Goal: Check status: Check status

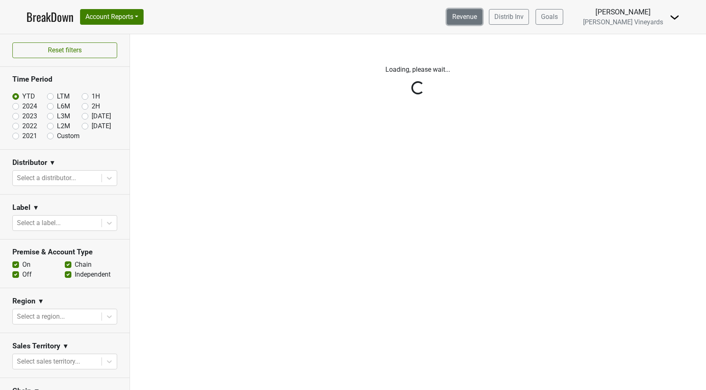
click at [447, 17] on link "Revenue" at bounding box center [464, 17] width 35 height 16
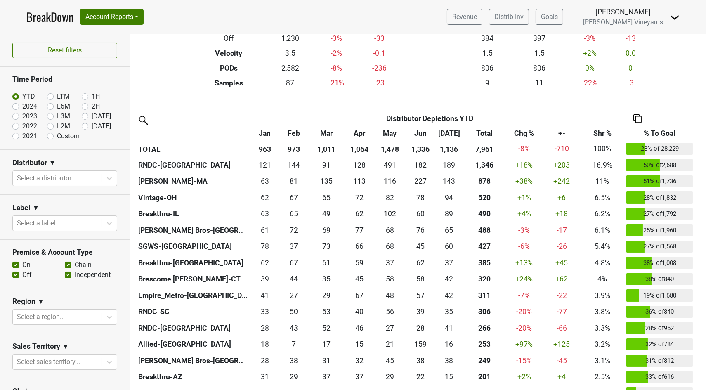
scroll to position [137, 0]
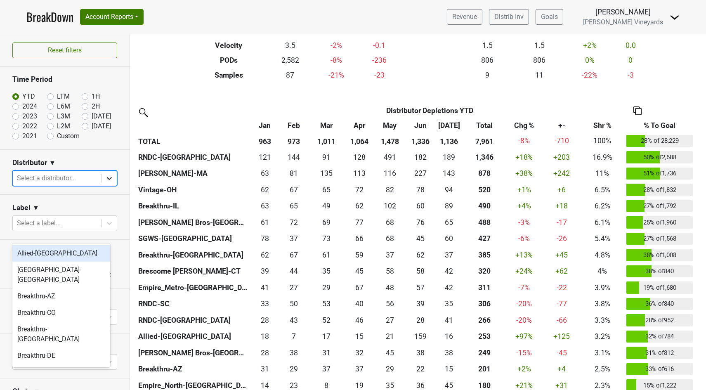
click at [106, 182] on icon at bounding box center [109, 178] width 8 height 8
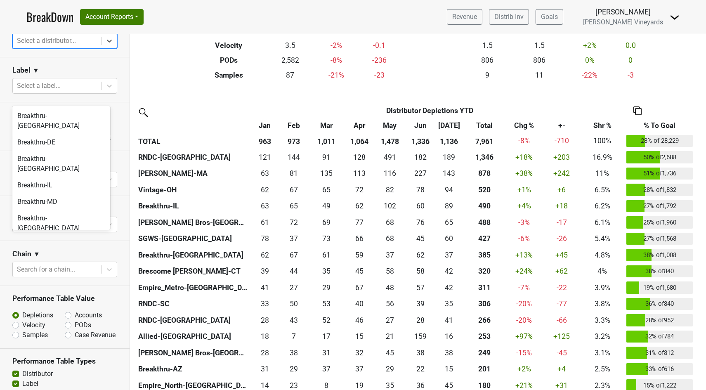
scroll to position [0, 0]
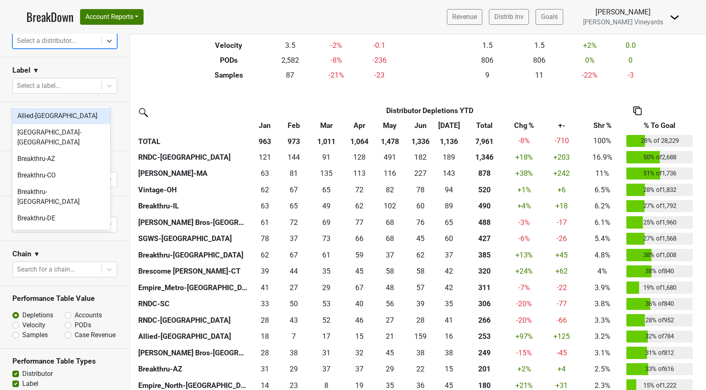
click at [59, 118] on div "Allied-NJ" at bounding box center [61, 116] width 98 height 17
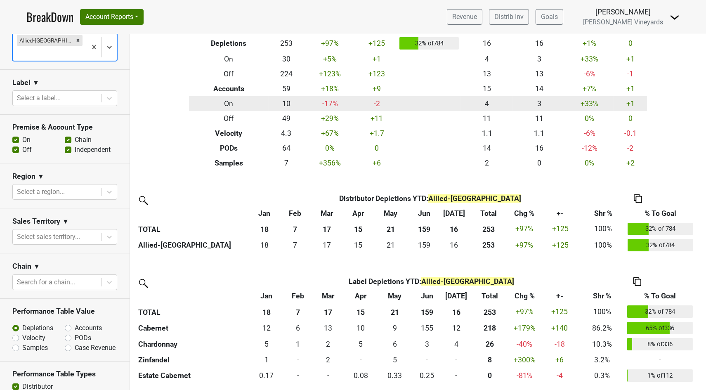
scroll to position [137, 0]
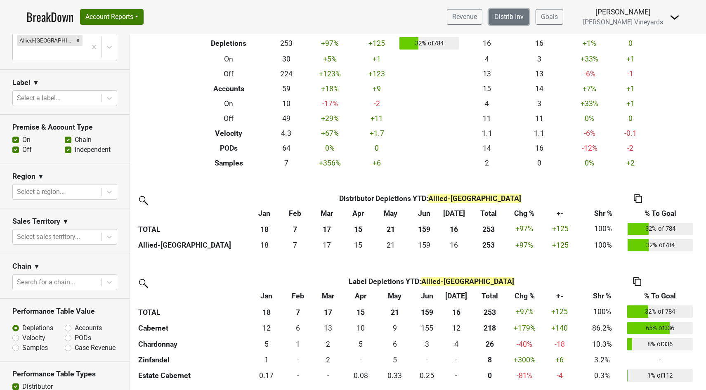
click at [504, 22] on link "Distrib Inv" at bounding box center [509, 17] width 40 height 16
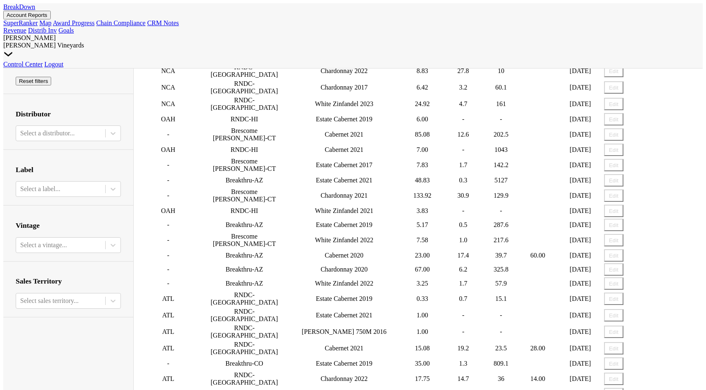
scroll to position [64, 0]
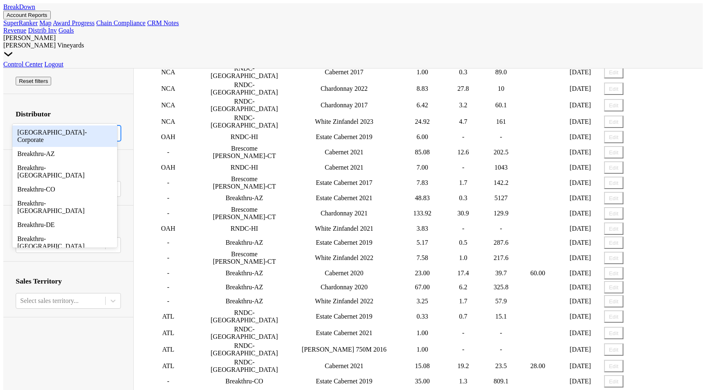
click at [111, 132] on icon at bounding box center [113, 133] width 5 height 3
click at [109, 129] on icon at bounding box center [113, 133] width 8 height 8
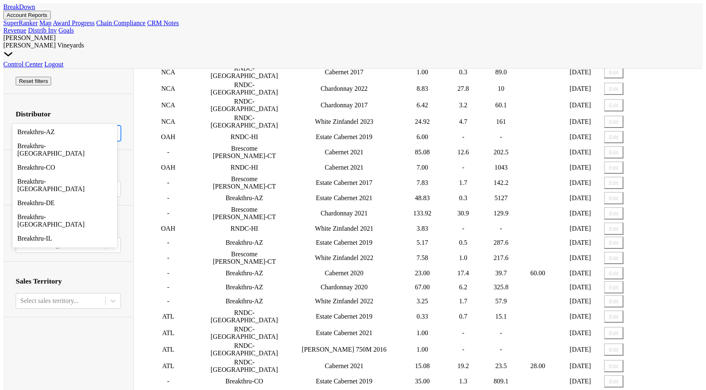
scroll to position [0, 0]
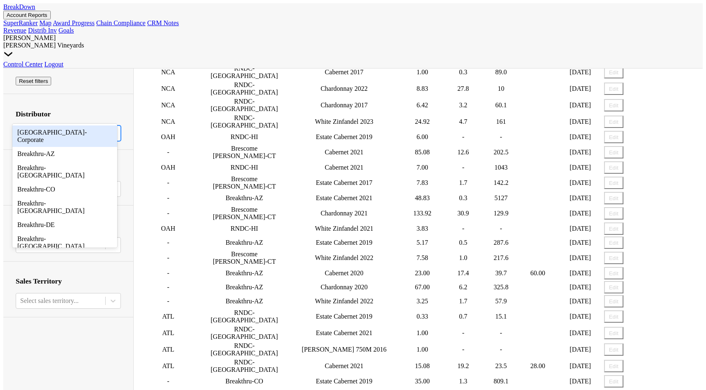
click at [33, 129] on div at bounding box center [60, 133] width 81 height 9
click at [34, 129] on div at bounding box center [60, 133] width 81 height 9
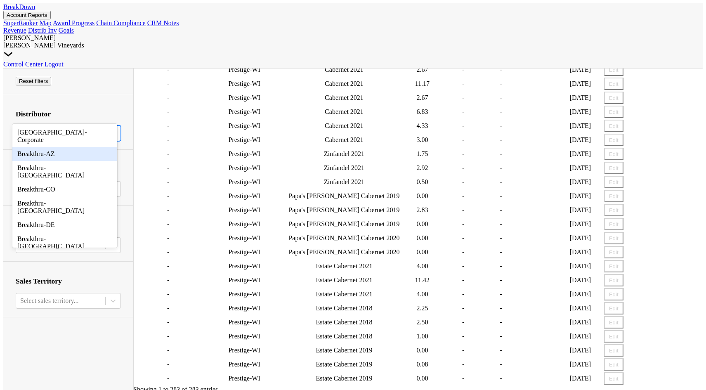
scroll to position [5106, 0]
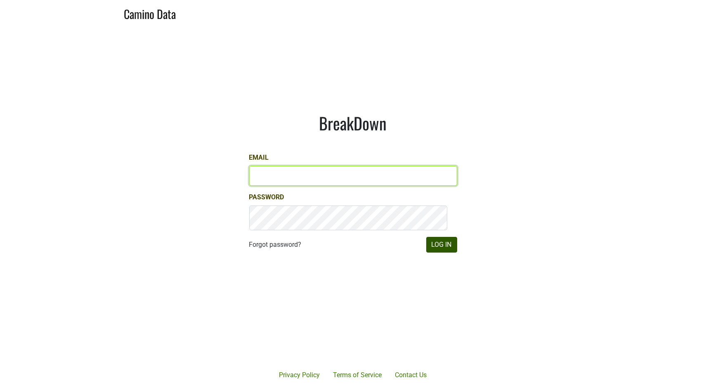
type input "john@buehlervineyards.com"
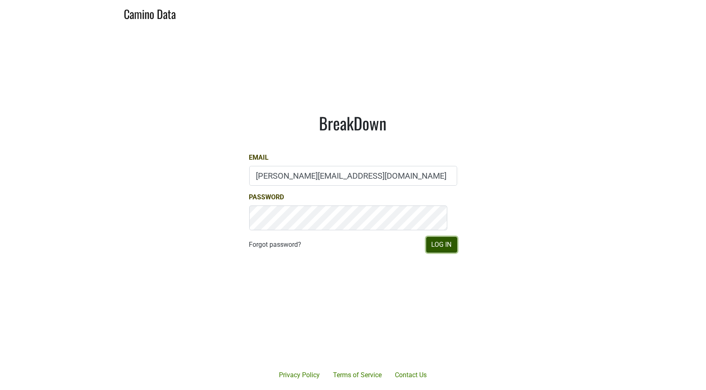
click at [432, 252] on button "Log In" at bounding box center [441, 245] width 31 height 16
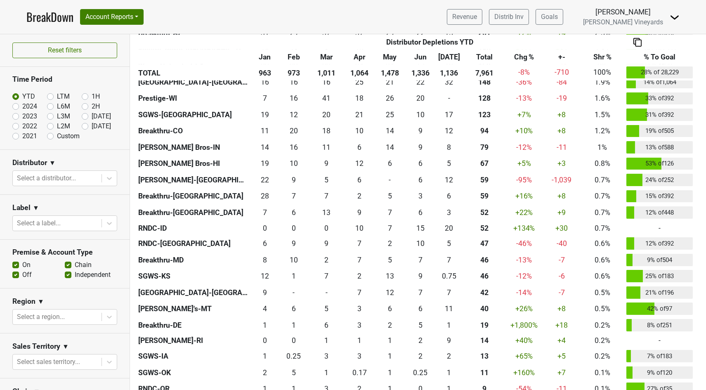
scroll to position [458, 0]
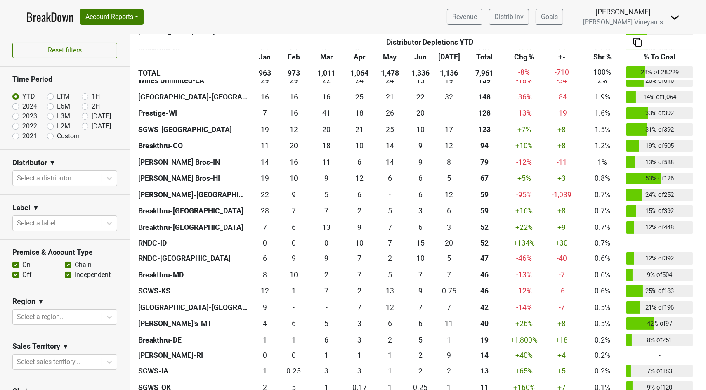
click at [172, 24] on th "Allied-[GEOGRAPHIC_DATA]" at bounding box center [193, 15] width 114 height 17
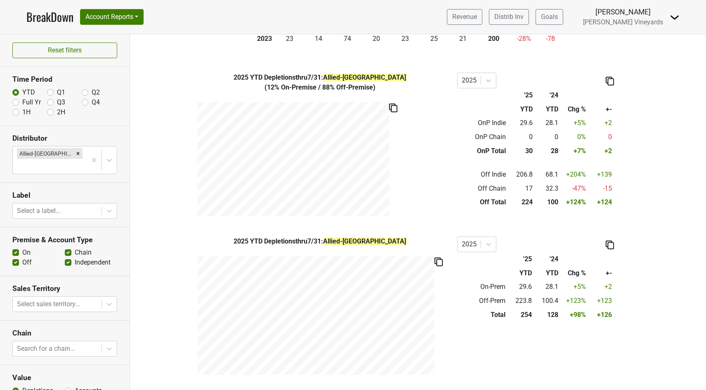
scroll to position [321, 0]
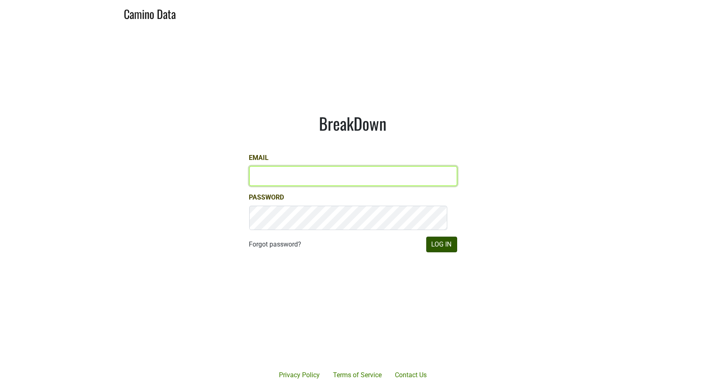
type input "[PERSON_NAME][EMAIL_ADDRESS][DOMAIN_NAME]"
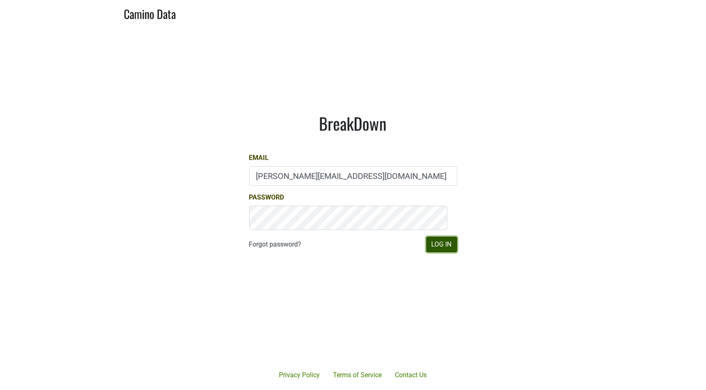
click at [426, 252] on button "Log In" at bounding box center [441, 245] width 31 height 16
